Goal: Information Seeking & Learning: Learn about a topic

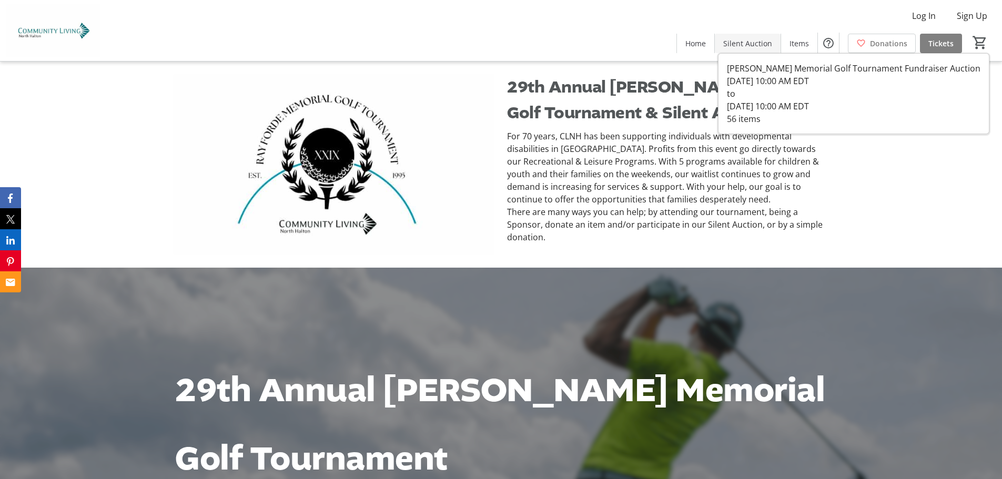
click at [757, 44] on span "Silent Auction" at bounding box center [748, 43] width 49 height 11
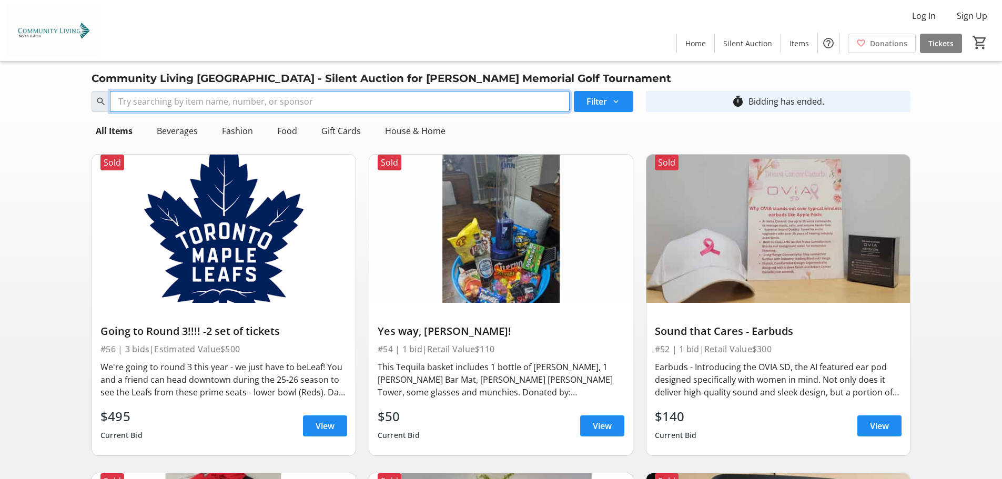
click at [520, 97] on input "Search" at bounding box center [340, 101] width 460 height 21
type input "foodstuffs"
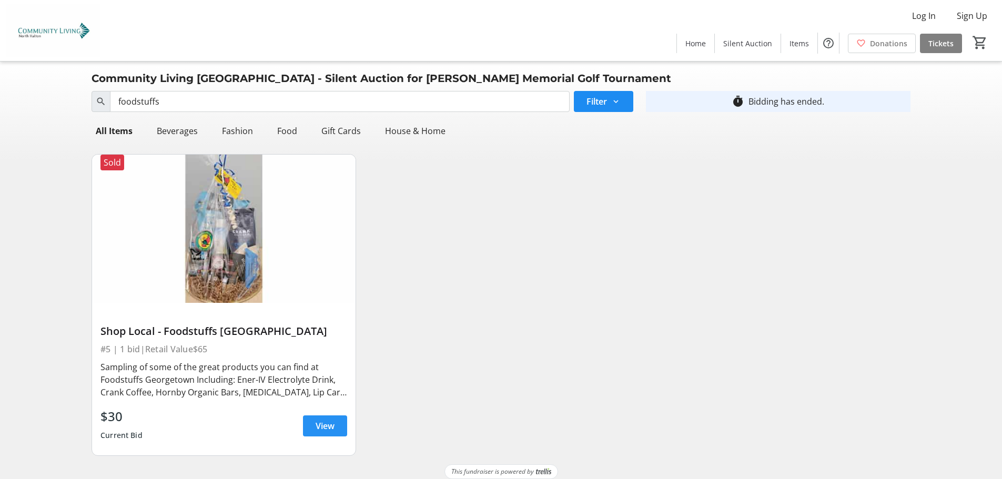
click at [317, 420] on span "View" at bounding box center [325, 426] width 19 height 13
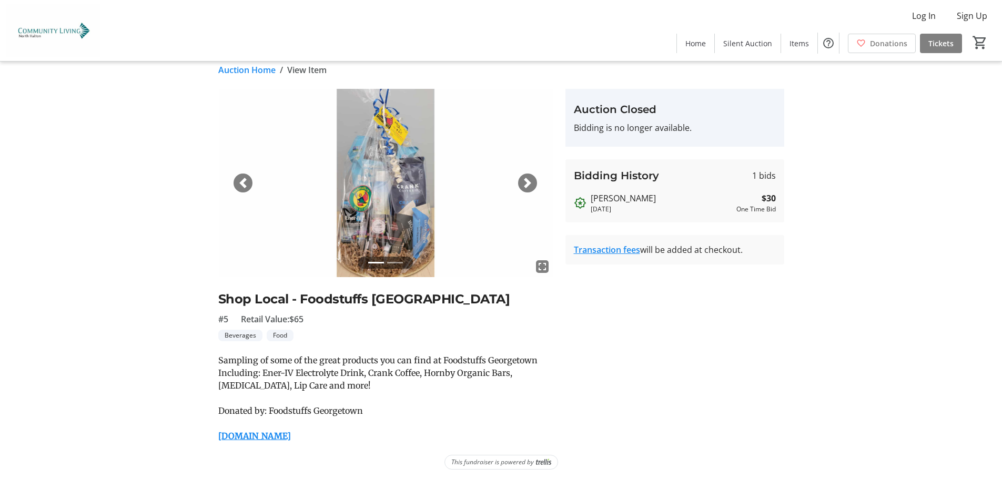
scroll to position [14, 0]
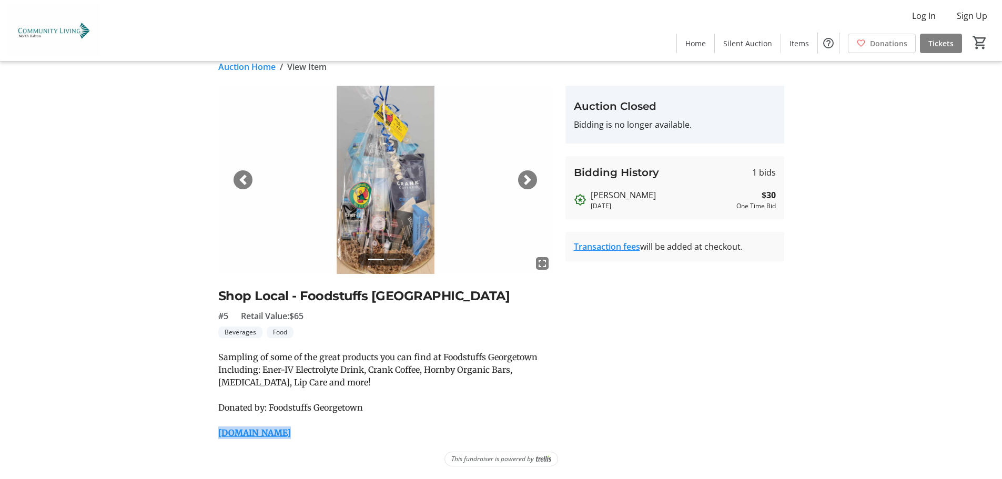
drag, startPoint x: 282, startPoint y: 435, endPoint x: 213, endPoint y: 441, distance: 69.2
click at [214, 436] on tr-auction-item-ui "fullscreen fullscreen Previous Next Shop Local - Foodstuffs [GEOGRAPHIC_DATA] #…" at bounding box center [385, 263] width 347 height 354
copy link "[DOMAIN_NAME]"
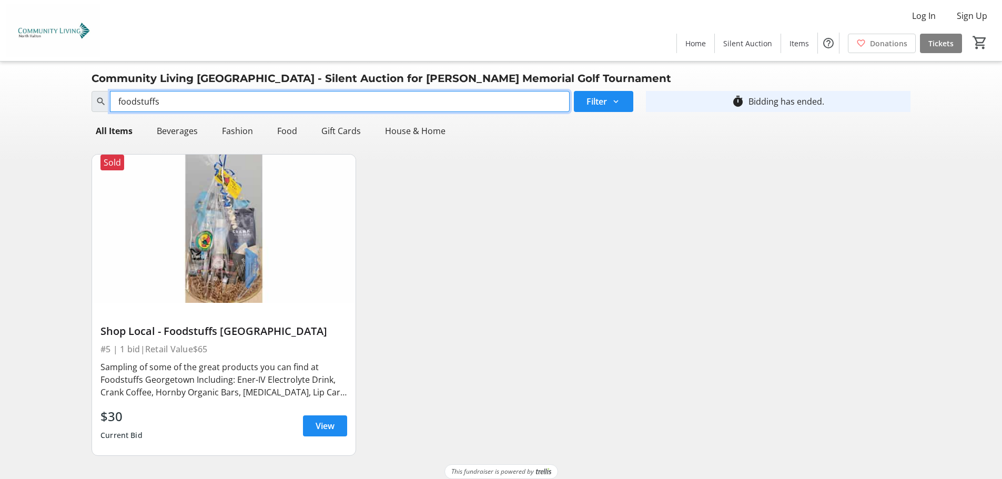
drag, startPoint x: 169, startPoint y: 103, endPoint x: 95, endPoint y: 100, distance: 74.8
click at [95, 100] on div "foodstuffs" at bounding box center [331, 101] width 478 height 21
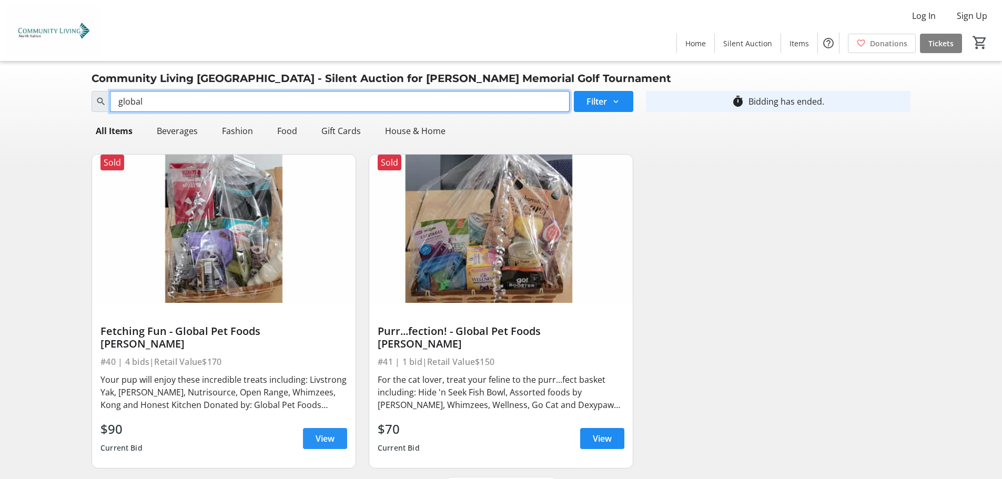
type input "global"
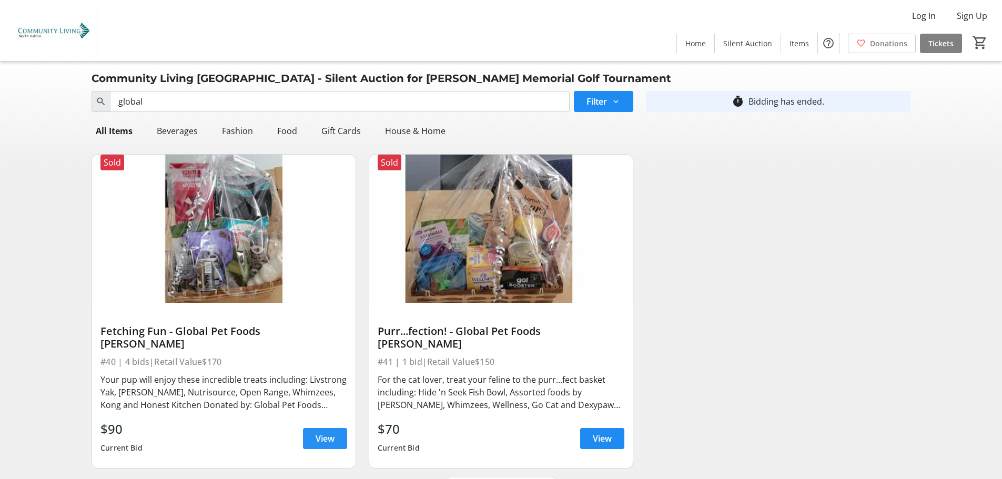
click at [325, 433] on span "View" at bounding box center [325, 439] width 19 height 13
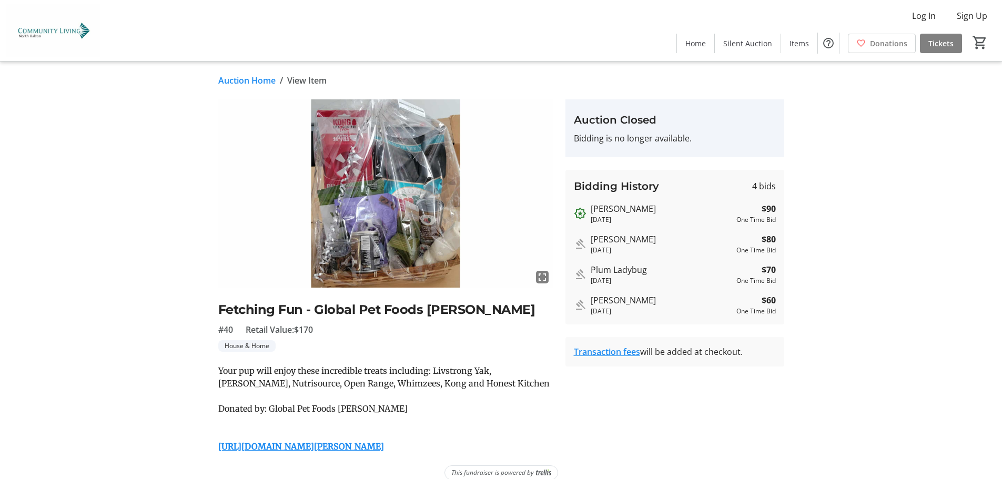
scroll to position [14, 0]
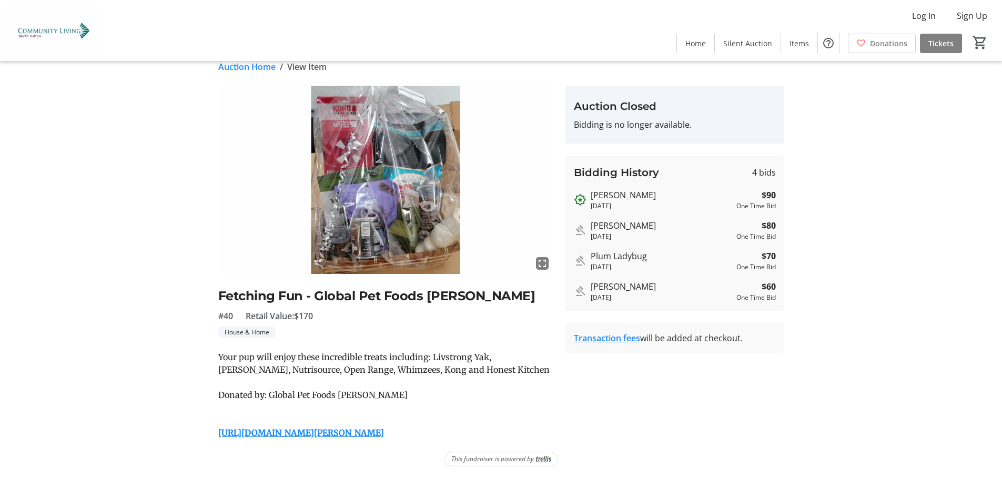
drag, startPoint x: 500, startPoint y: 436, endPoint x: 205, endPoint y: 439, distance: 295.2
click at [207, 437] on div "fullscreen Fetching Fun - Global Pet Foods [PERSON_NAME] #40 Retail Value: $170…" at bounding box center [501, 263] width 695 height 354
copy link "[URL][DOMAIN_NAME][PERSON_NAME]"
click at [384, 433] on link "[URL][DOMAIN_NAME][PERSON_NAME]" at bounding box center [301, 433] width 166 height 11
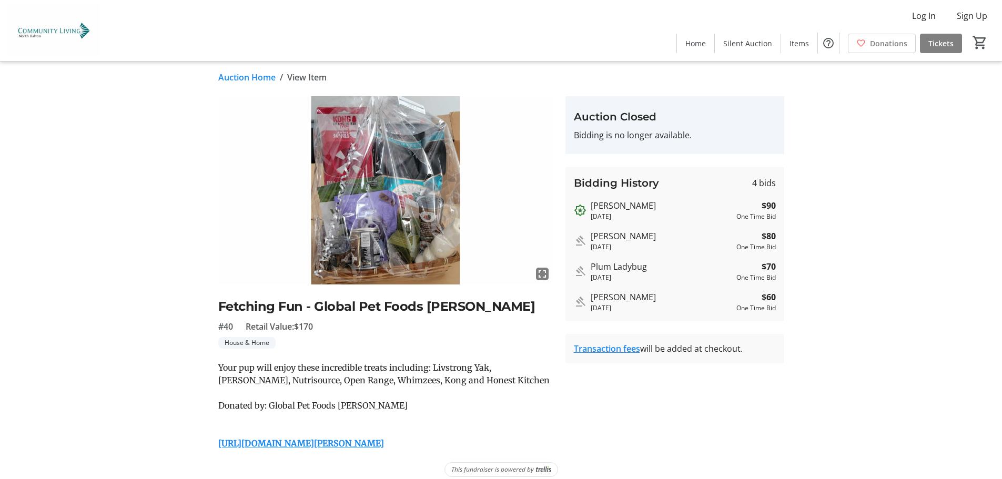
scroll to position [0, 0]
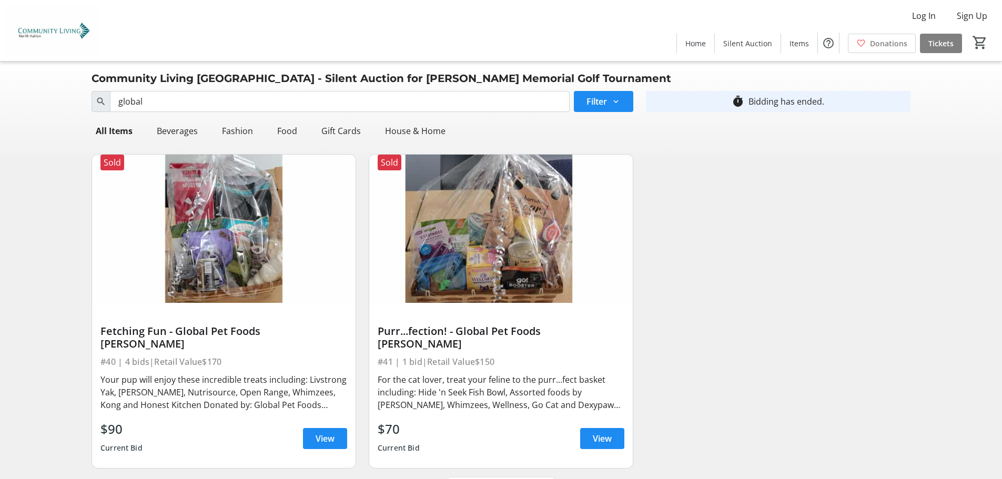
drag, startPoint x: 282, startPoint y: 91, endPoint x: 159, endPoint y: 104, distance: 123.2
click at [159, 104] on div "Search global Filter timer_outline Bidding has ended." at bounding box center [501, 101] width 832 height 29
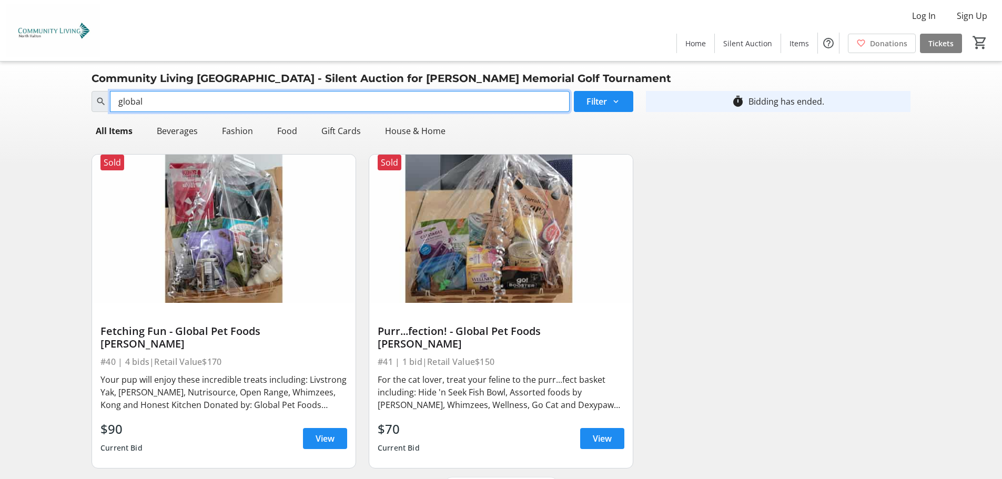
drag, startPoint x: 159, startPoint y: 104, endPoint x: 81, endPoint y: 103, distance: 77.9
click at [81, 103] on div "Search global Filter timer_outline Bidding has ended. All Items Beverages Fashi…" at bounding box center [501, 282] width 998 height 390
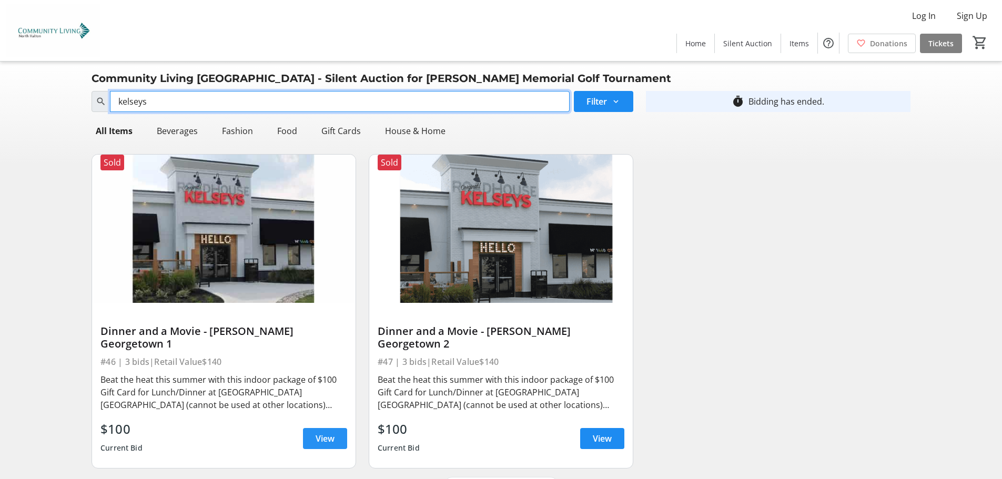
type input "kelseys"
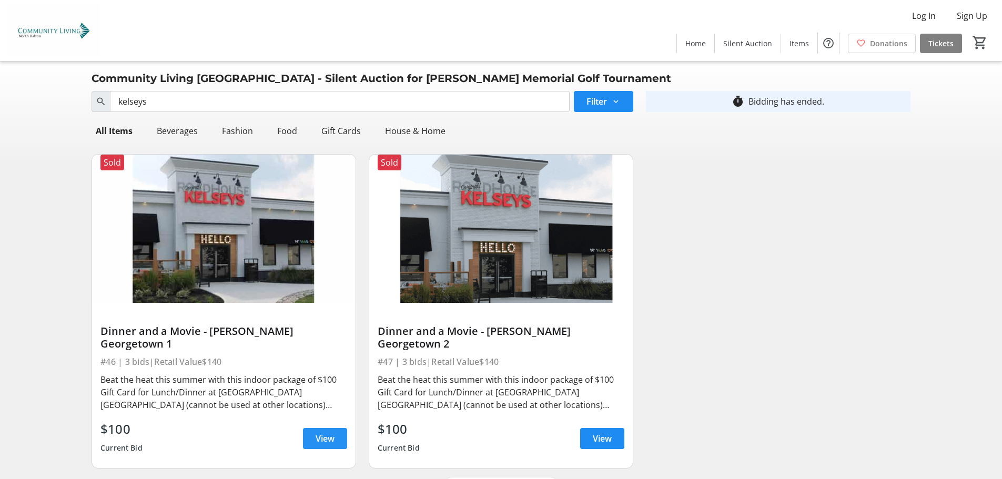
click at [317, 433] on span "View" at bounding box center [325, 439] width 19 height 13
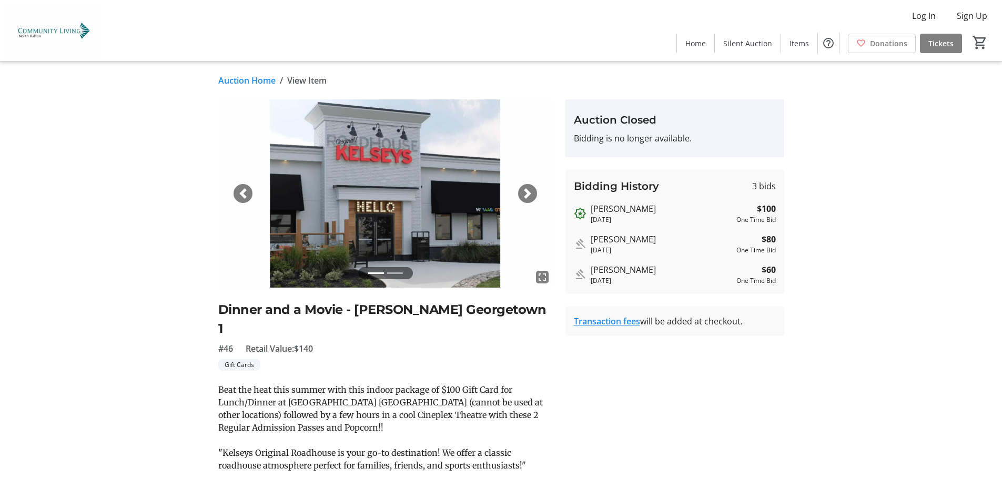
scroll to position [102, 0]
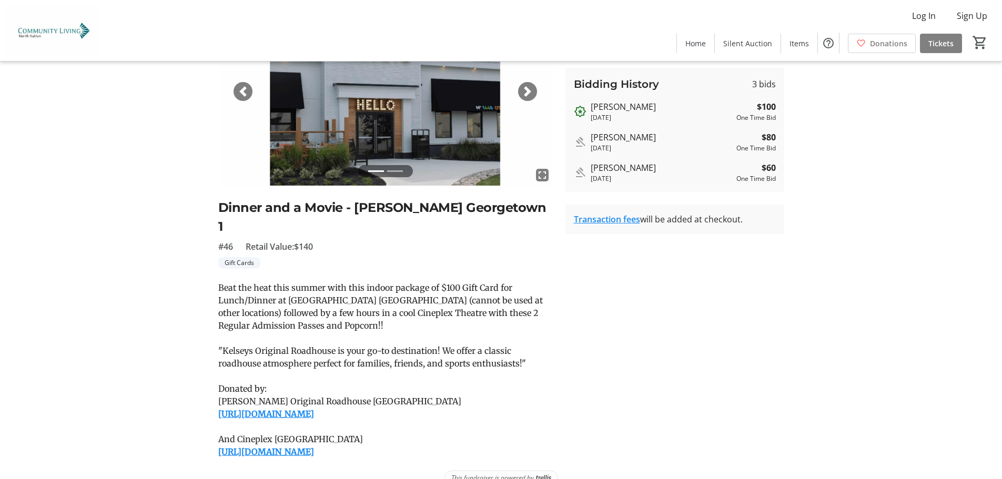
click at [314, 409] on link "[URL][DOMAIN_NAME]" at bounding box center [266, 414] width 96 height 11
